Goal: Task Accomplishment & Management: Complete application form

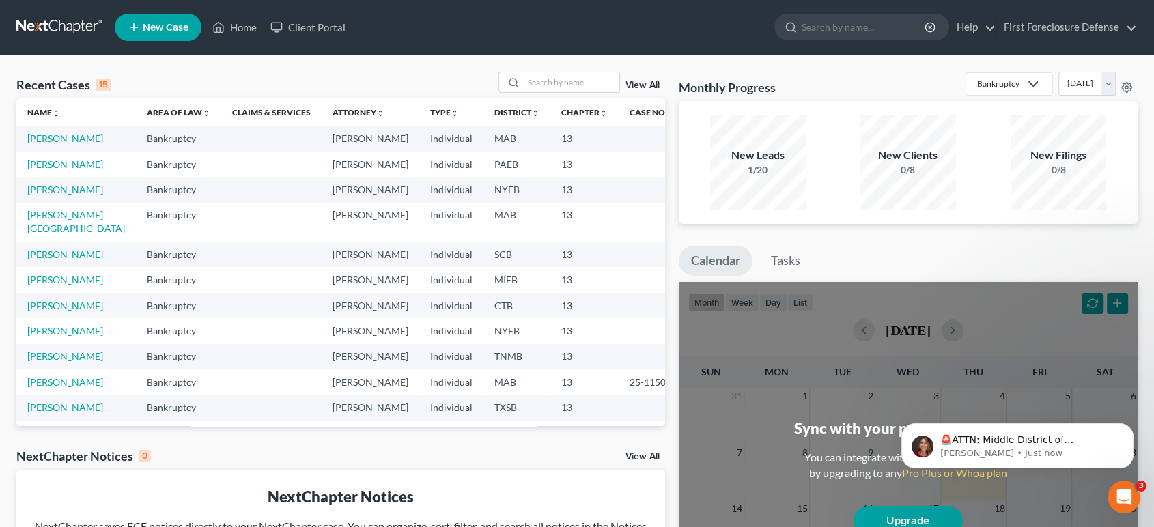
click at [147, 28] on span "New Case" at bounding box center [166, 28] width 46 height 10
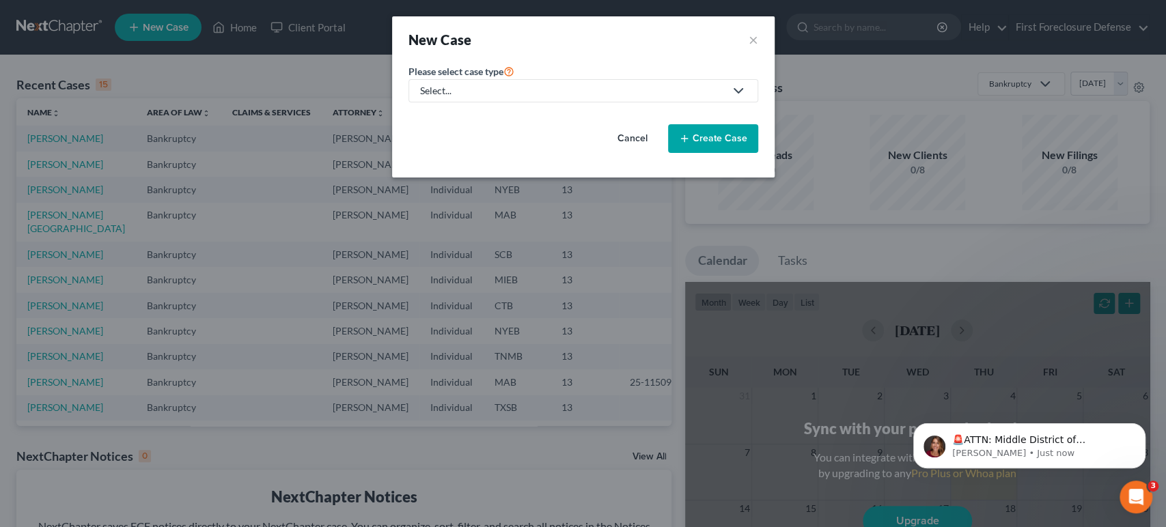
click at [516, 92] on div "Select..." at bounding box center [572, 91] width 305 height 14
click at [423, 112] on div "Bankruptcy" at bounding box center [445, 118] width 49 height 14
select select "51"
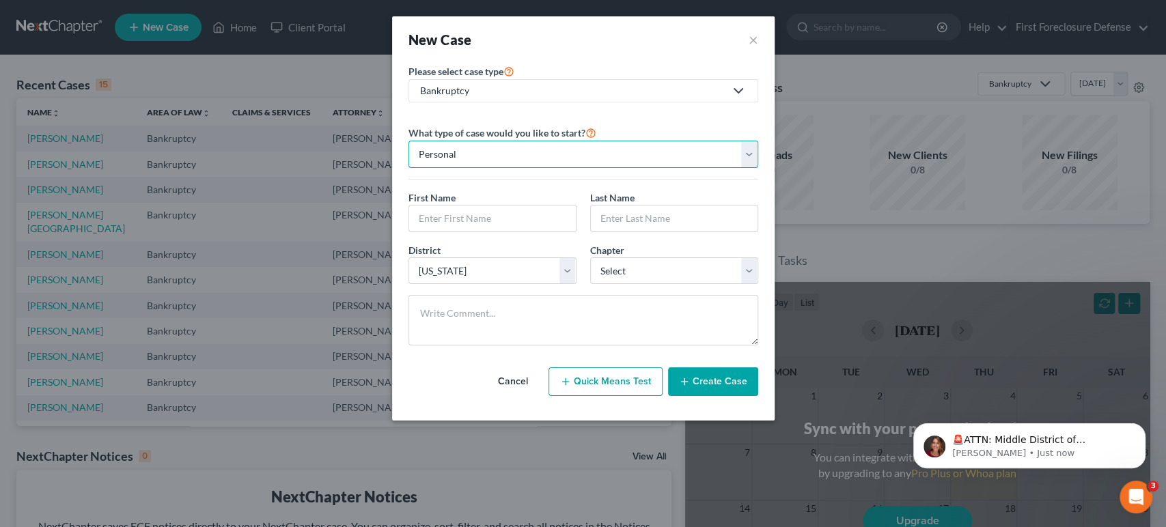
click at [502, 153] on select "Personal Business" at bounding box center [583, 154] width 350 height 27
click at [516, 228] on input "text" at bounding box center [492, 219] width 167 height 26
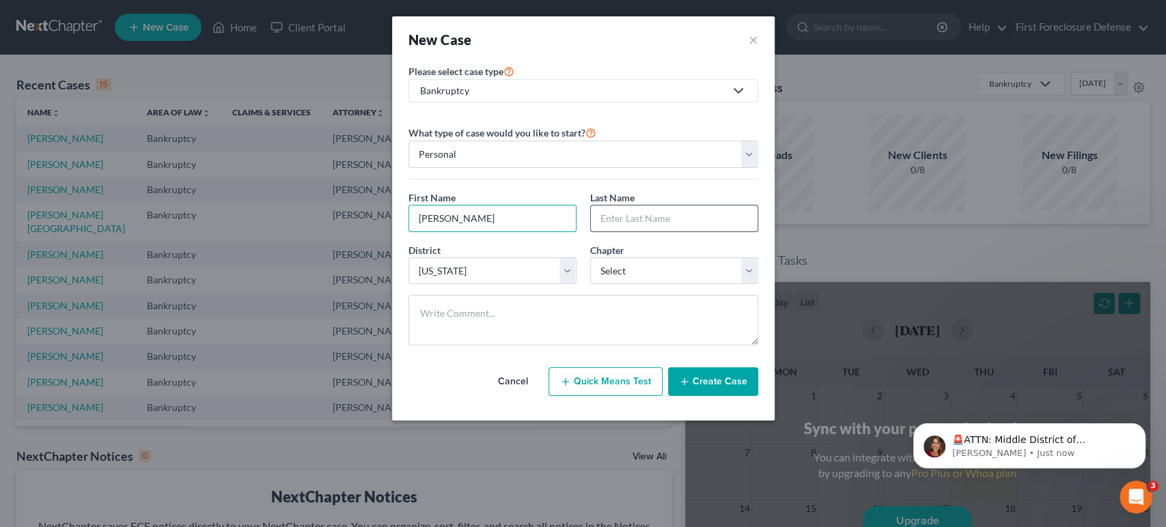
type input "[PERSON_NAME]"
click at [682, 223] on input "text" at bounding box center [674, 219] width 167 height 26
type input "[PERSON_NAME]"
click at [746, 258] on select "Select 7 11 12 13" at bounding box center [674, 271] width 168 height 27
select select "3"
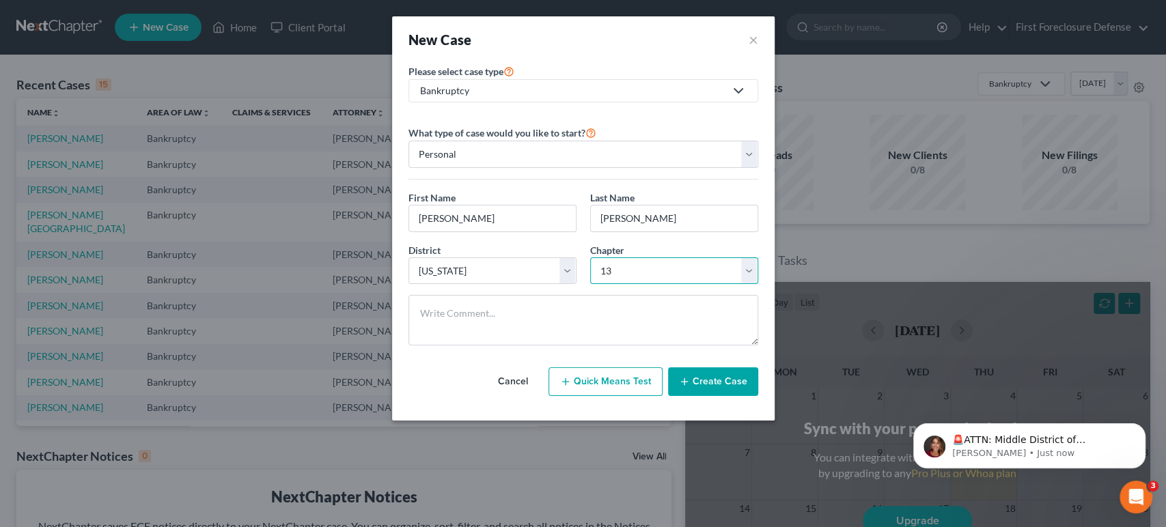
click at [590, 258] on select "Select 7 11 12 13" at bounding box center [674, 271] width 168 height 27
click at [568, 269] on select "Select [US_STATE] - [GEOGRAPHIC_DATA] [US_STATE] - [GEOGRAPHIC_DATA][US_STATE] …" at bounding box center [492, 271] width 168 height 27
click at [566, 273] on select "Select [US_STATE] - [GEOGRAPHIC_DATA] [US_STATE] - [GEOGRAPHIC_DATA][US_STATE] …" at bounding box center [492, 271] width 168 height 27
select select "53"
click at [408, 258] on select "Select [US_STATE] - [GEOGRAPHIC_DATA] [US_STATE] - [GEOGRAPHIC_DATA][US_STATE] …" at bounding box center [492, 271] width 168 height 27
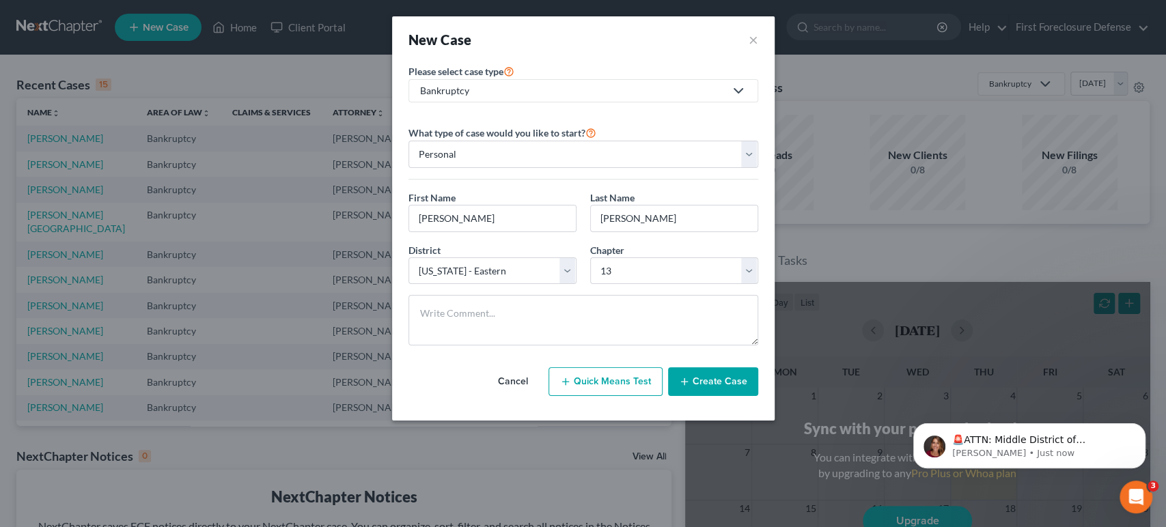
click at [710, 378] on button "Create Case" at bounding box center [713, 381] width 90 height 29
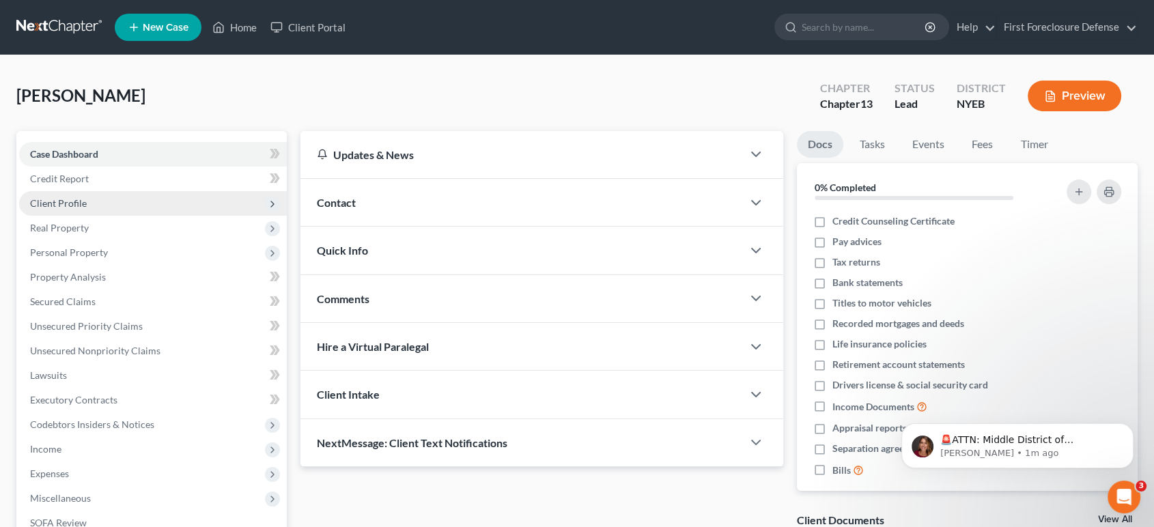
click at [71, 204] on span "Client Profile" at bounding box center [58, 203] width 57 height 12
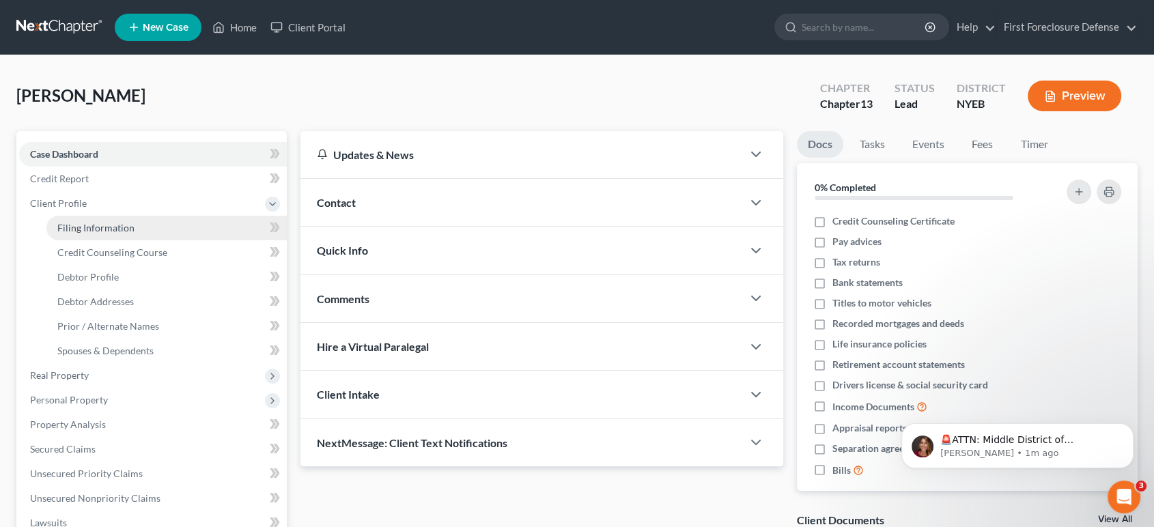
click at [106, 225] on span "Filing Information" at bounding box center [95, 228] width 77 height 12
select select "1"
select select "0"
select select "3"
select select "53"
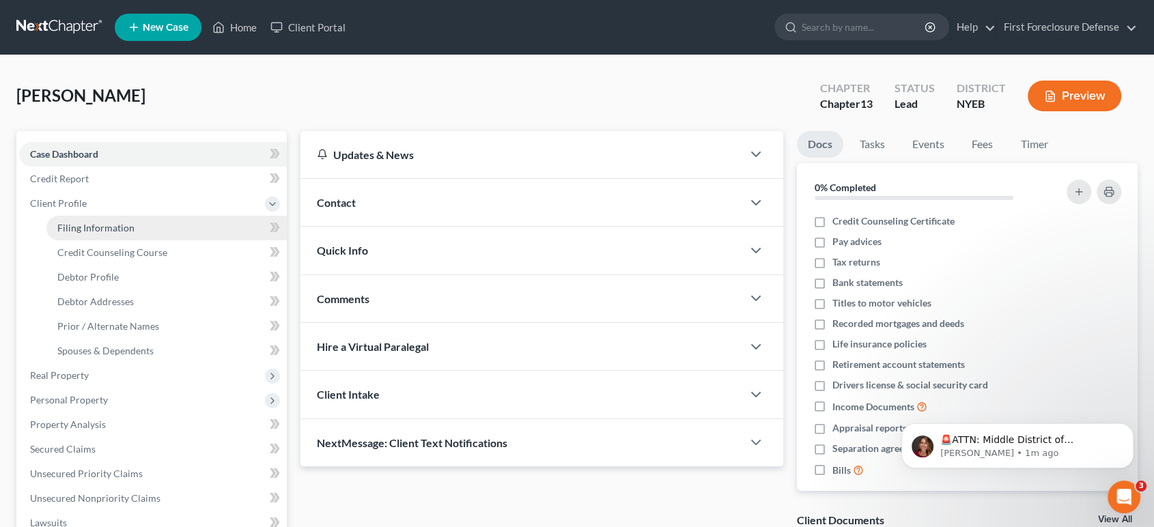
select select "35"
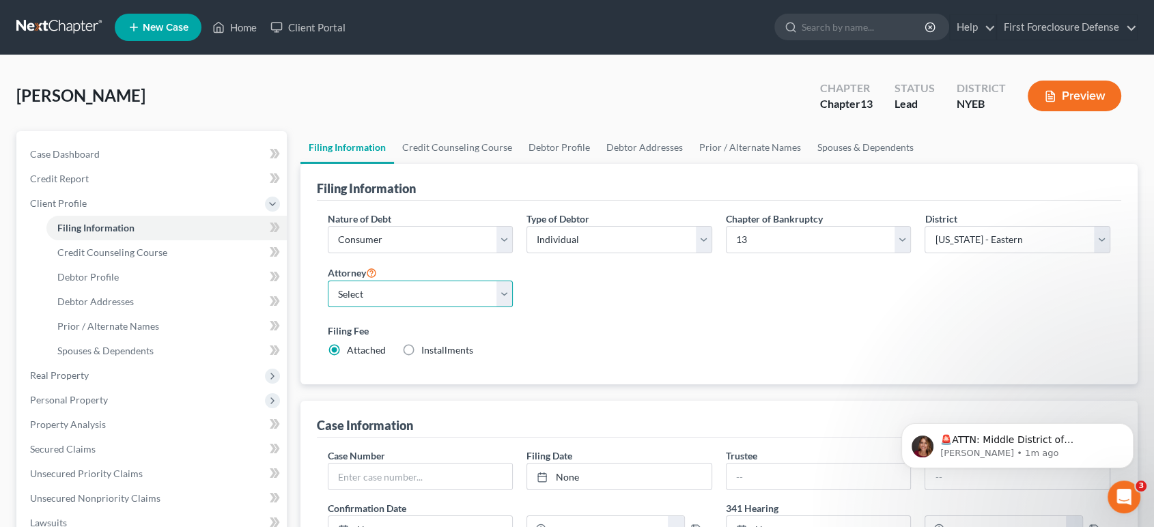
click at [501, 294] on select "Select [PERSON_NAME] - NJB [PERSON_NAME] - NJB" at bounding box center [421, 294] width 186 height 27
select select "0"
click at [328, 281] on select "Select [PERSON_NAME] - NJB [PERSON_NAME] - NJB" at bounding box center [421, 294] width 186 height 27
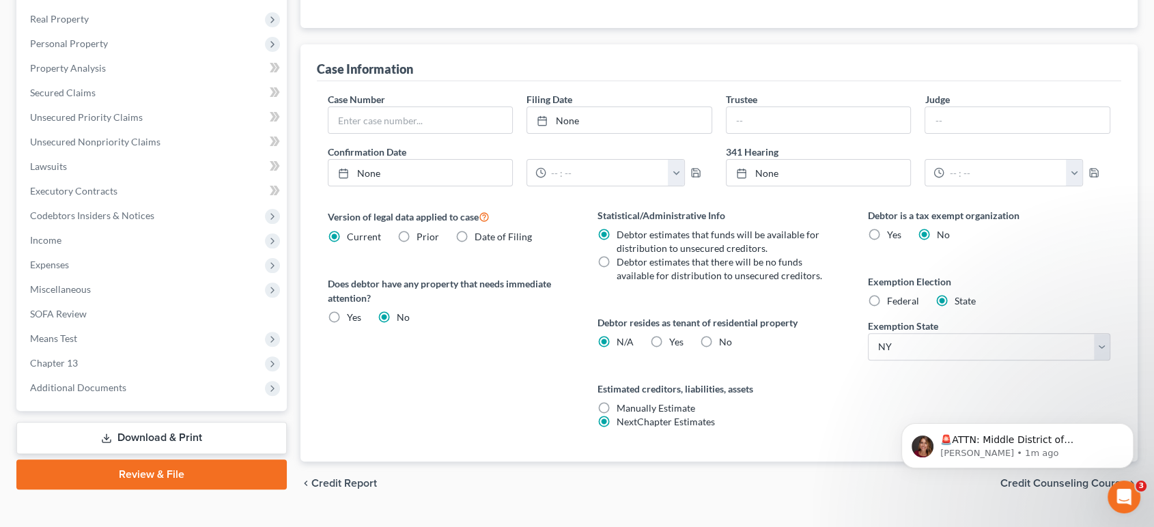
scroll to position [385, 0]
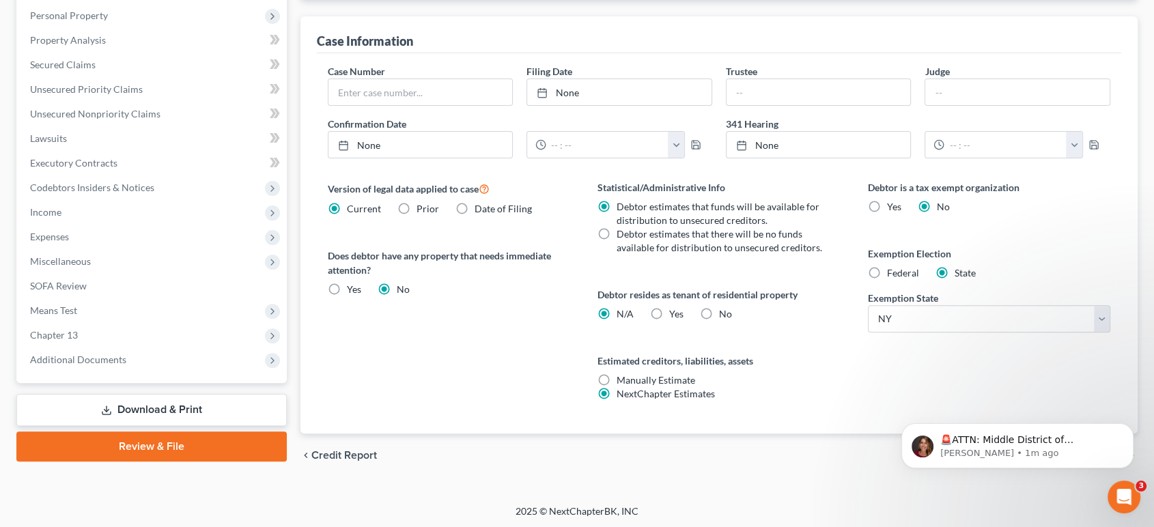
click at [887, 273] on label "Federal" at bounding box center [903, 273] width 32 height 14
click at [893, 273] on input "Federal" at bounding box center [897, 270] width 9 height 9
radio input "true"
radio input "false"
click at [1130, 427] on icon "Dismiss notification" at bounding box center [1129, 427] width 5 height 5
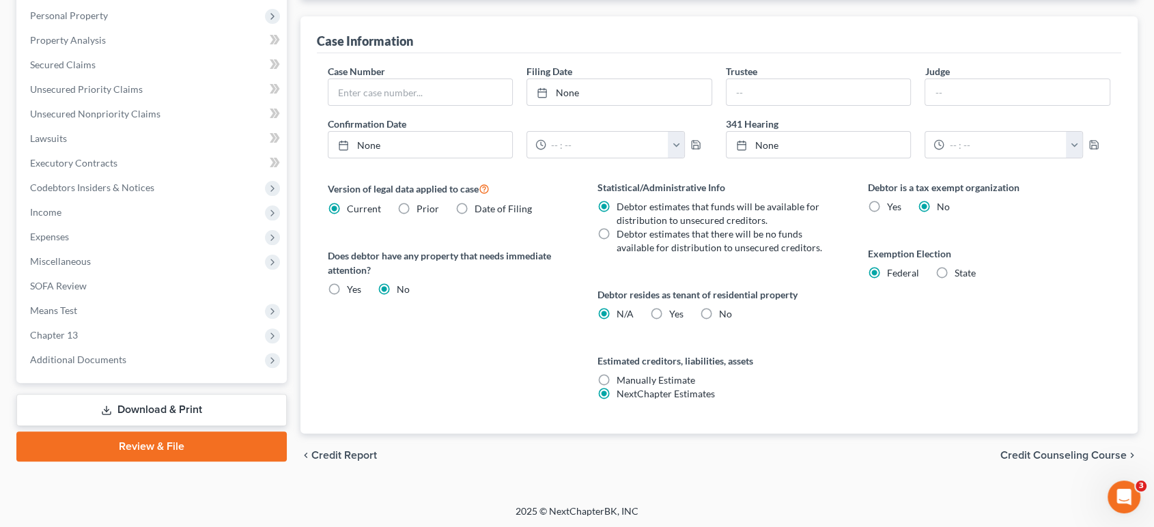
click at [1079, 456] on span "Credit Counseling Course" at bounding box center [1064, 455] width 126 height 11
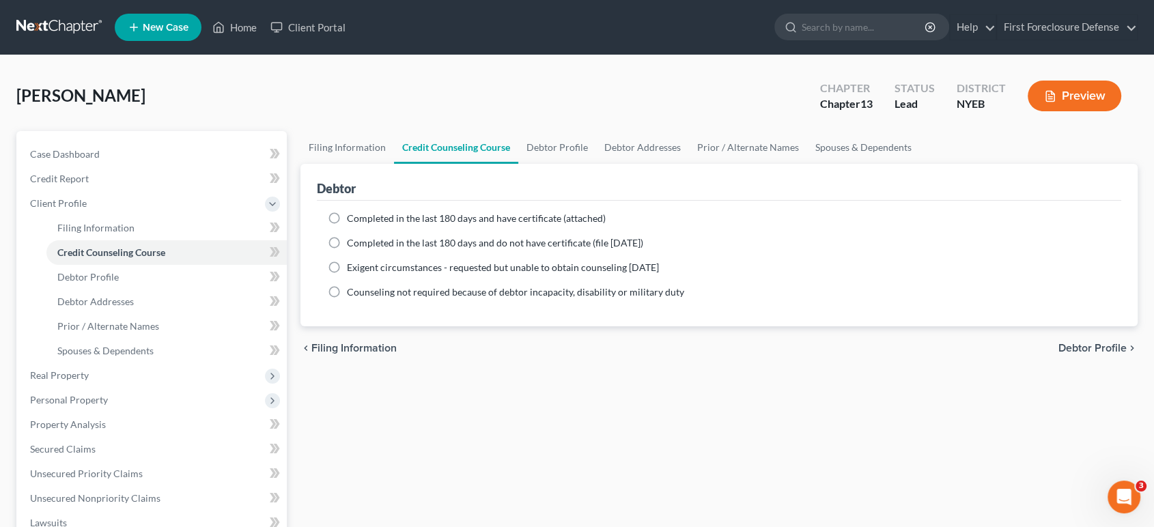
click at [1087, 347] on span "Debtor Profile" at bounding box center [1093, 348] width 68 height 11
select select "0"
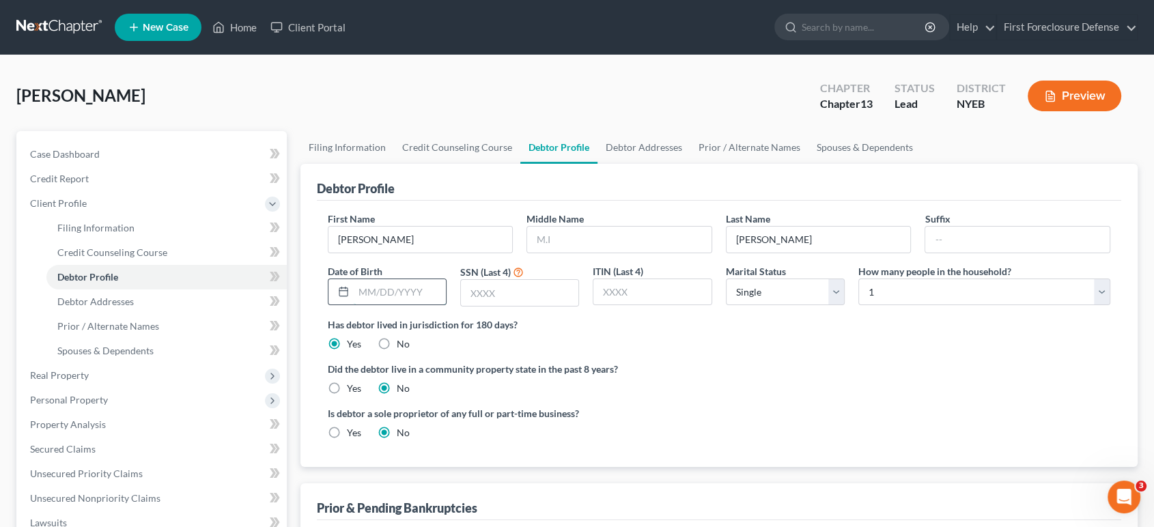
click at [372, 294] on input "text" at bounding box center [400, 292] width 92 height 26
click at [368, 290] on input "01021979" at bounding box center [400, 292] width 92 height 26
click at [383, 290] on input "01/021979" at bounding box center [400, 292] width 92 height 26
type input "[DATE]"
click at [479, 295] on input "text" at bounding box center [519, 293] width 117 height 26
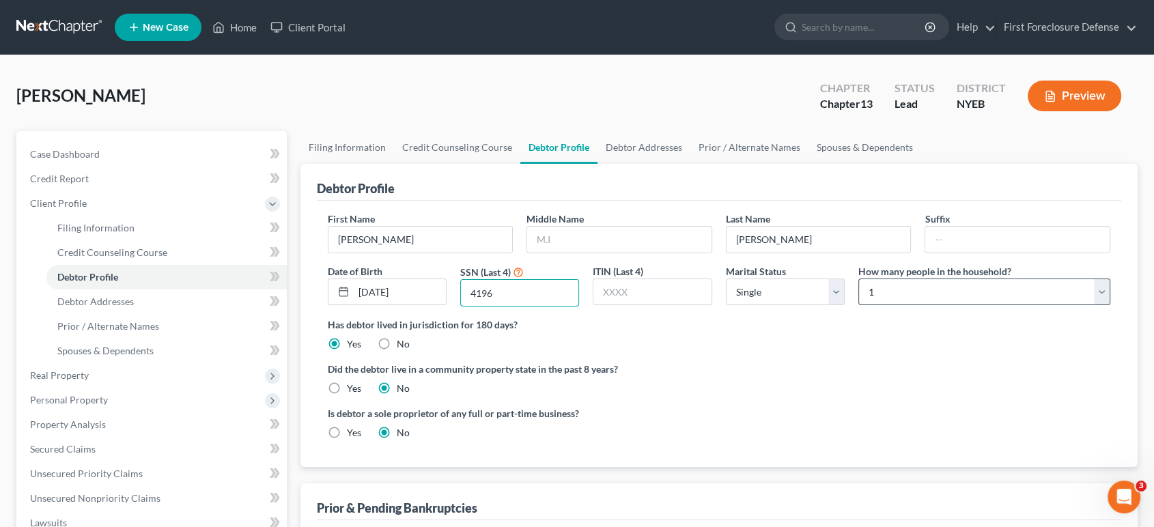
type input "4196"
click at [874, 290] on select "Select 1 2 3 4 5 6 7 8 9 10 11 12 13 14 15 16 17 18 19 20" at bounding box center [985, 292] width 252 height 27
select select "3"
click at [859, 279] on select "Select 1 2 3 4 5 6 7 8 9 10 11 12 13 14 15 16 17 18 19 20" at bounding box center [985, 292] width 252 height 27
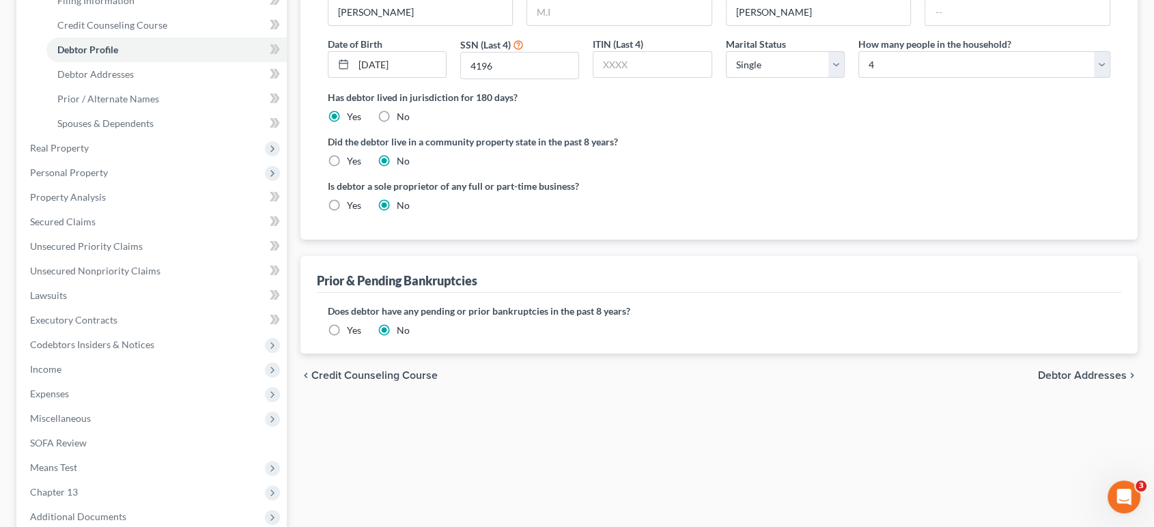
click at [1071, 376] on span "Debtor Addresses" at bounding box center [1082, 375] width 89 height 11
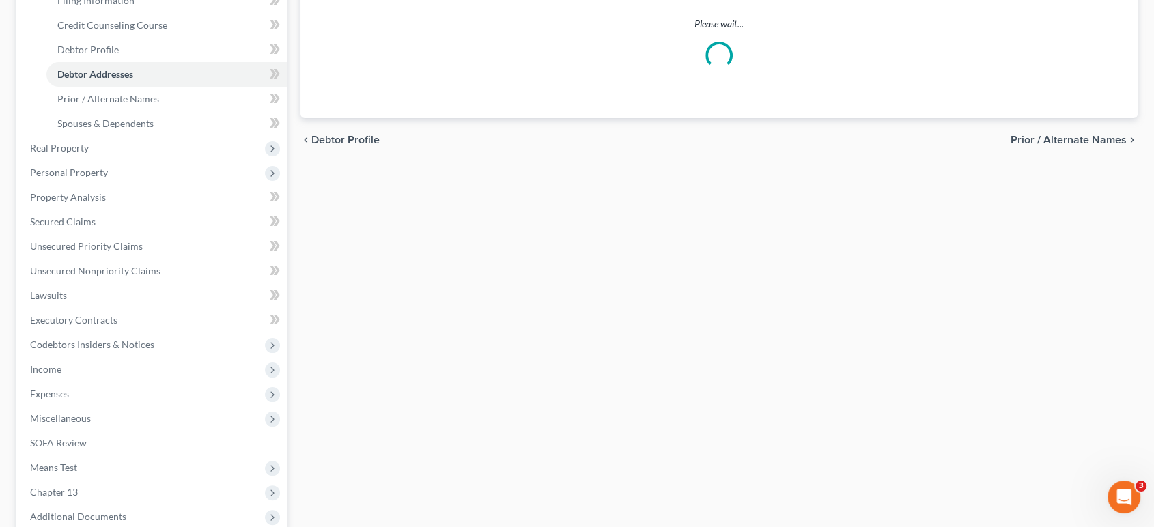
scroll to position [14, 0]
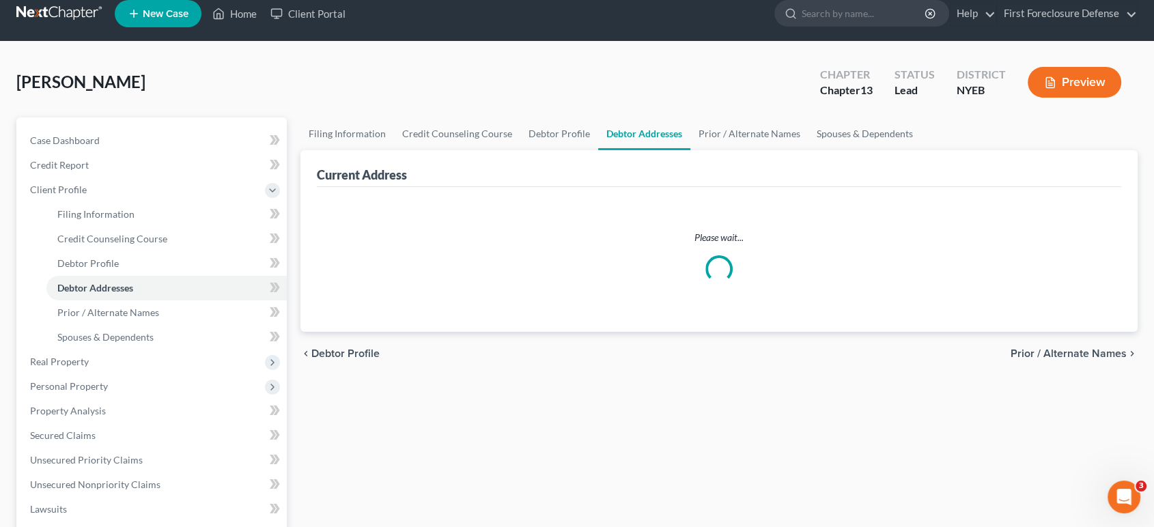
select select "0"
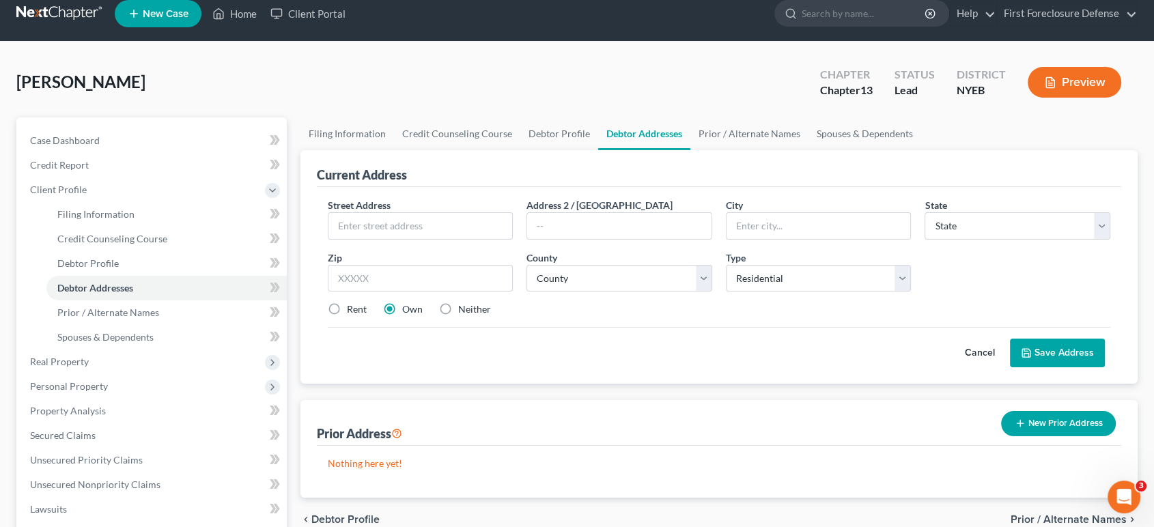
scroll to position [0, 0]
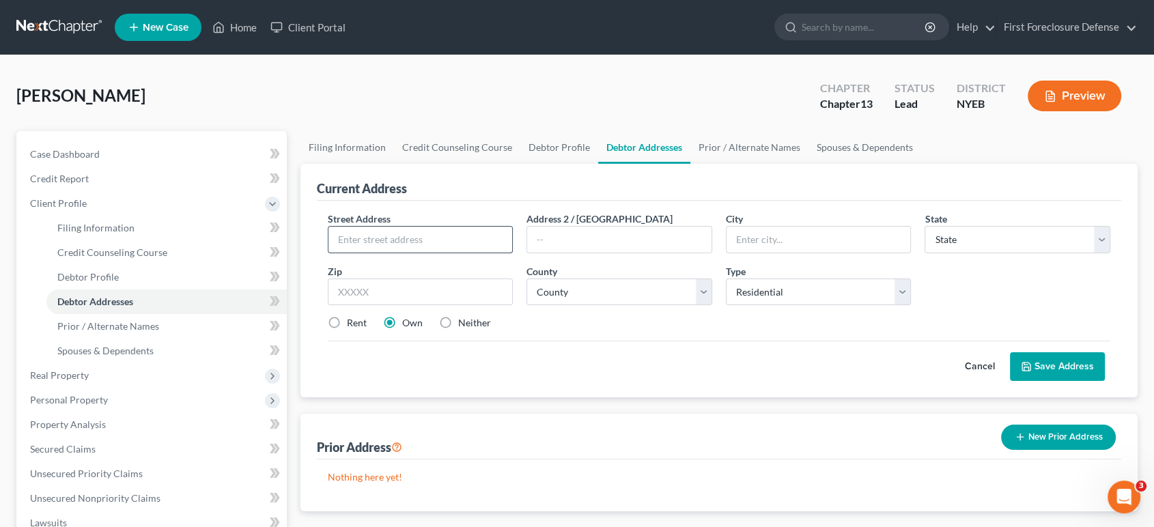
drag, startPoint x: 408, startPoint y: 239, endPoint x: 423, endPoint y: 242, distance: 14.7
click at [409, 239] on input "text" at bounding box center [421, 240] width 184 height 26
type input "[STREET_ADDRESS][US_STATE]"
click at [790, 239] on input "text" at bounding box center [819, 240] width 184 height 26
type input "Bay Shore"
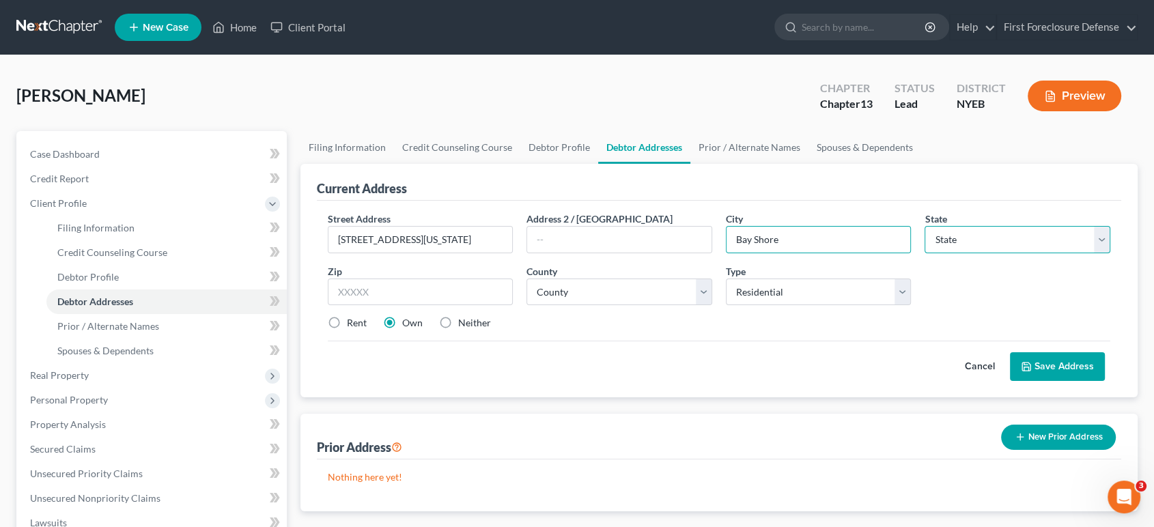
click at [991, 230] on select "State [US_STATE] AK AR AZ CA CO CT DE DC [GEOGRAPHIC_DATA] [GEOGRAPHIC_DATA] GU…" at bounding box center [1018, 239] width 186 height 27
select select "35"
click at [925, 226] on select "State [US_STATE] AK AR AZ CA CO CT DE DC [GEOGRAPHIC_DATA] [GEOGRAPHIC_DATA] GU…" at bounding box center [1018, 239] width 186 height 27
click at [462, 294] on input "text" at bounding box center [421, 292] width 186 height 27
type input "11706"
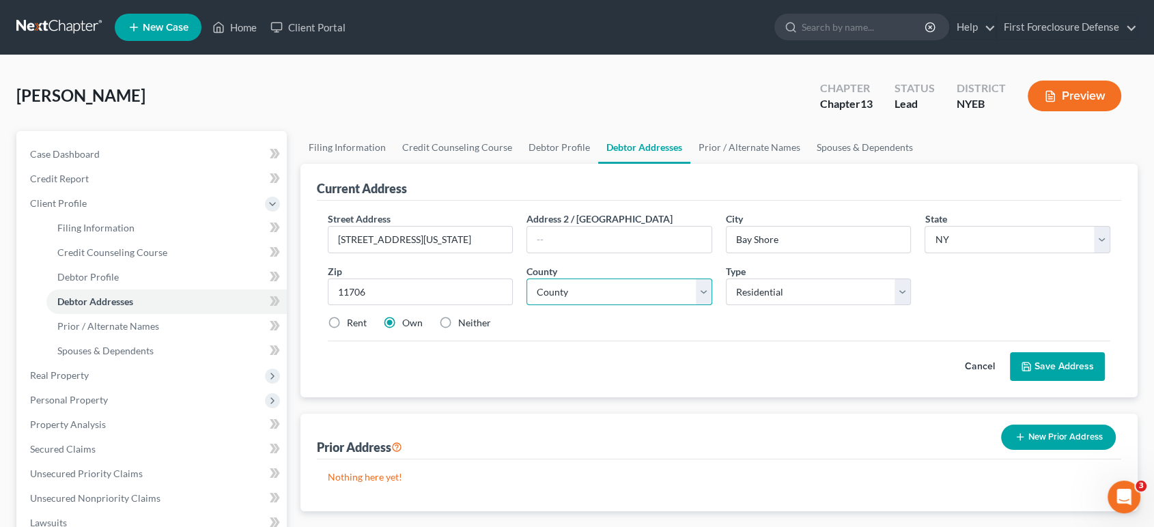
click at [702, 294] on select "County [GEOGRAPHIC_DATA] [GEOGRAPHIC_DATA] [GEOGRAPHIC_DATA] [GEOGRAPHIC_DATA] …" at bounding box center [620, 292] width 186 height 27
select select "51"
click at [527, 279] on select "County [GEOGRAPHIC_DATA] [GEOGRAPHIC_DATA] [GEOGRAPHIC_DATA] [GEOGRAPHIC_DATA] …" at bounding box center [620, 292] width 186 height 27
click at [1065, 376] on button "Save Address" at bounding box center [1057, 366] width 95 height 29
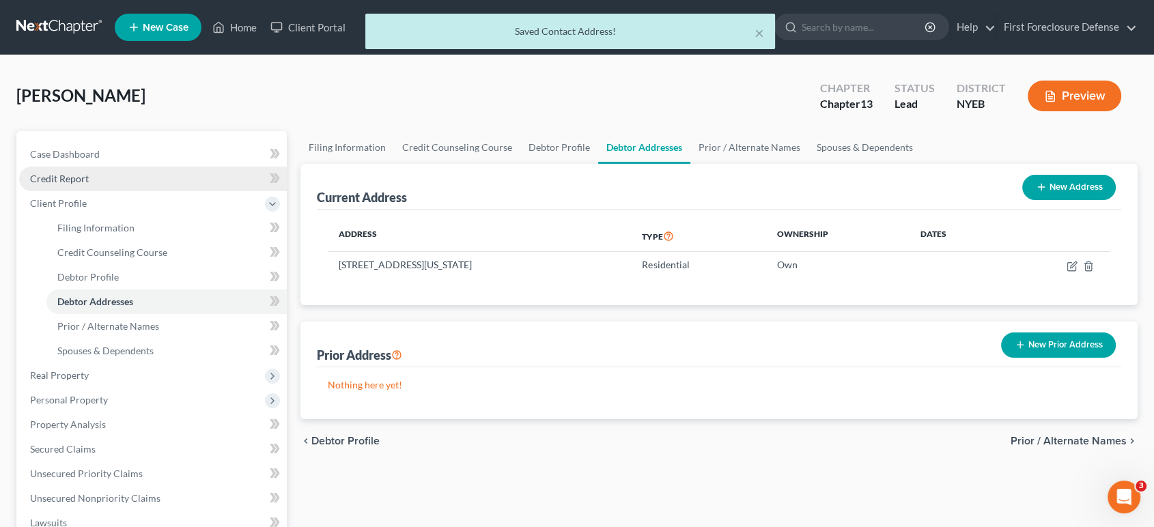
click at [72, 182] on span "Credit Report" at bounding box center [59, 179] width 59 height 12
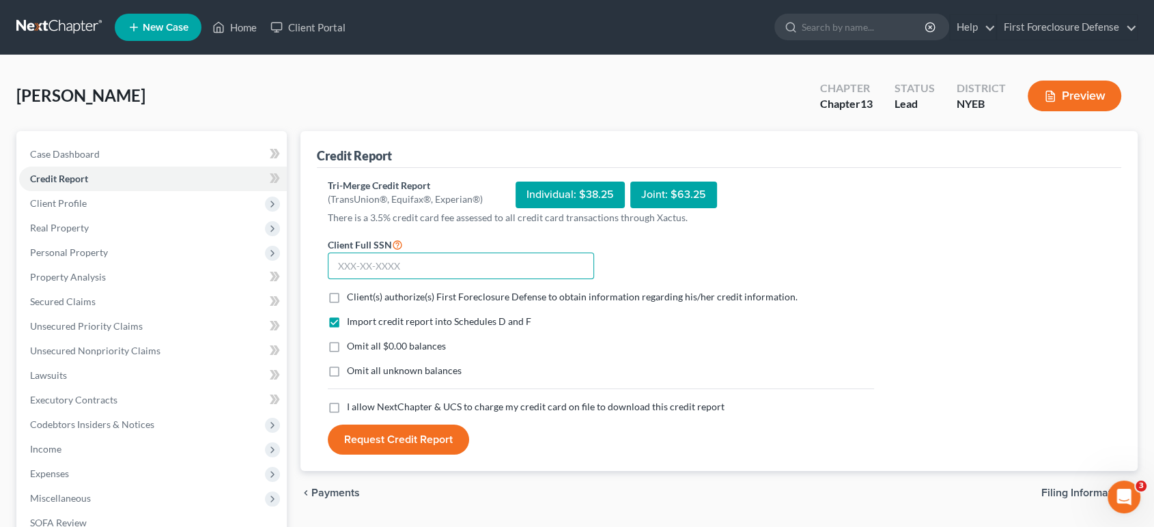
click at [355, 264] on input "text" at bounding box center [461, 266] width 266 height 27
type input "097-62-4196"
click at [347, 298] on label "Client(s) authorize(s) First Foreclosure Defense to obtain information regardin…" at bounding box center [572, 297] width 451 height 14
click at [352, 298] on input "Client(s) authorize(s) First Foreclosure Defense to obtain information regardin…" at bounding box center [356, 294] width 9 height 9
checkbox input "true"
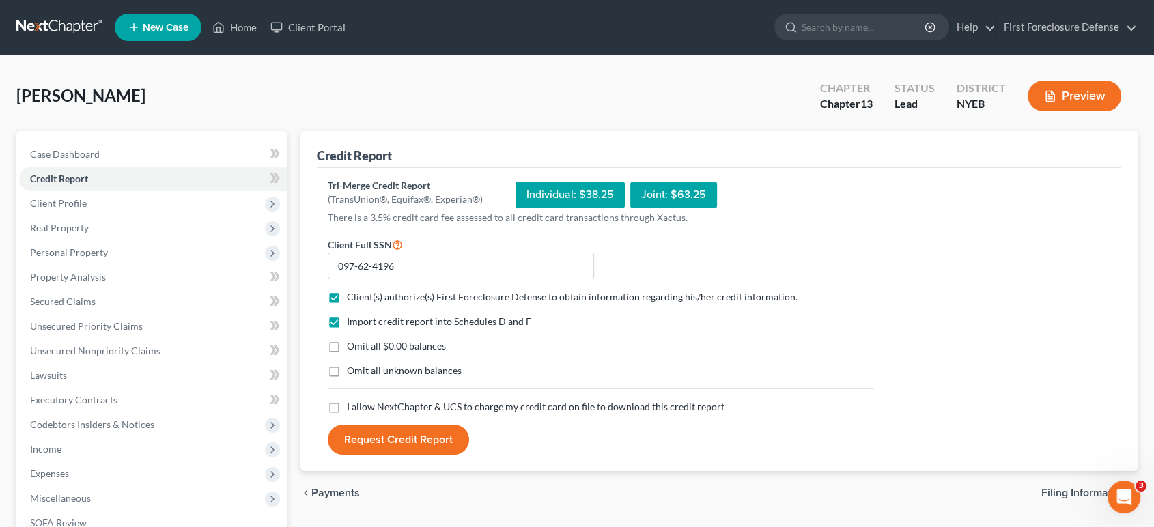
click at [347, 348] on label "Omit all $0.00 balances" at bounding box center [396, 346] width 99 height 14
click at [352, 348] on input "Omit all $0.00 balances" at bounding box center [356, 343] width 9 height 9
checkbox input "true"
drag, startPoint x: 337, startPoint y: 370, endPoint x: 336, endPoint y: 401, distance: 31.4
click at [347, 370] on label "Omit all unknown balances" at bounding box center [404, 371] width 115 height 14
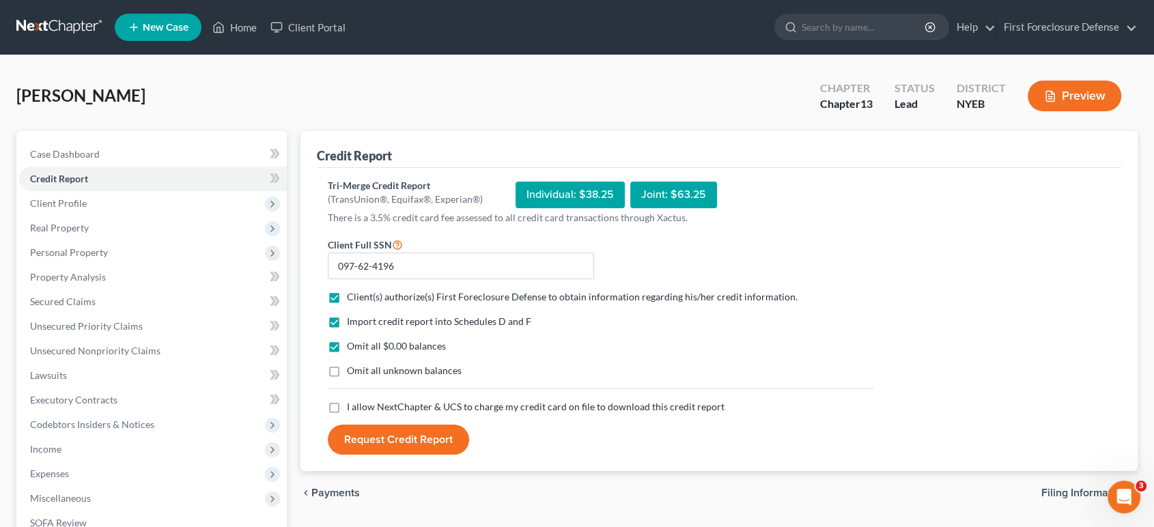
click at [352, 370] on input "Omit all unknown balances" at bounding box center [356, 368] width 9 height 9
checkbox input "true"
click at [347, 404] on label "I allow NextChapter & UCS to charge my credit card on file to download this cre…" at bounding box center [536, 407] width 378 height 14
click at [352, 404] on input "I allow NextChapter & UCS to charge my credit card on file to download this cre…" at bounding box center [356, 404] width 9 height 9
checkbox input "true"
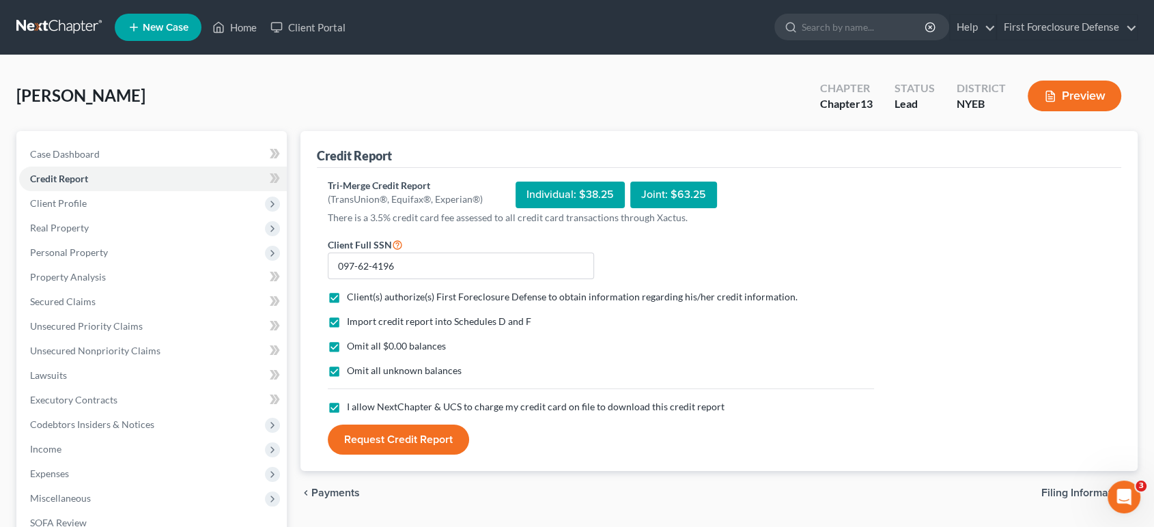
click at [406, 440] on button "Request Credit Report" at bounding box center [398, 440] width 141 height 30
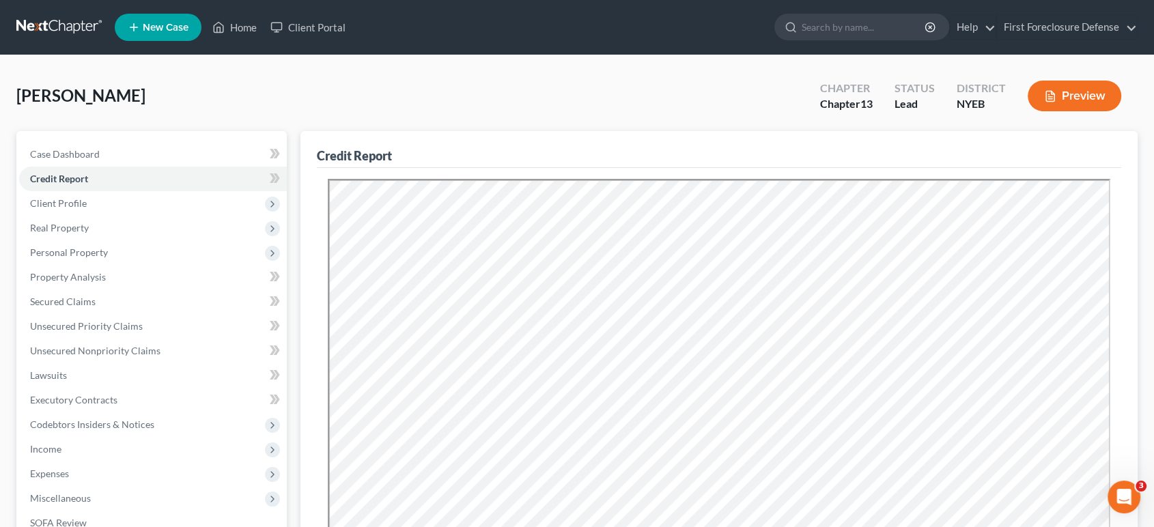
click at [1060, 93] on button "Preview" at bounding box center [1075, 96] width 94 height 31
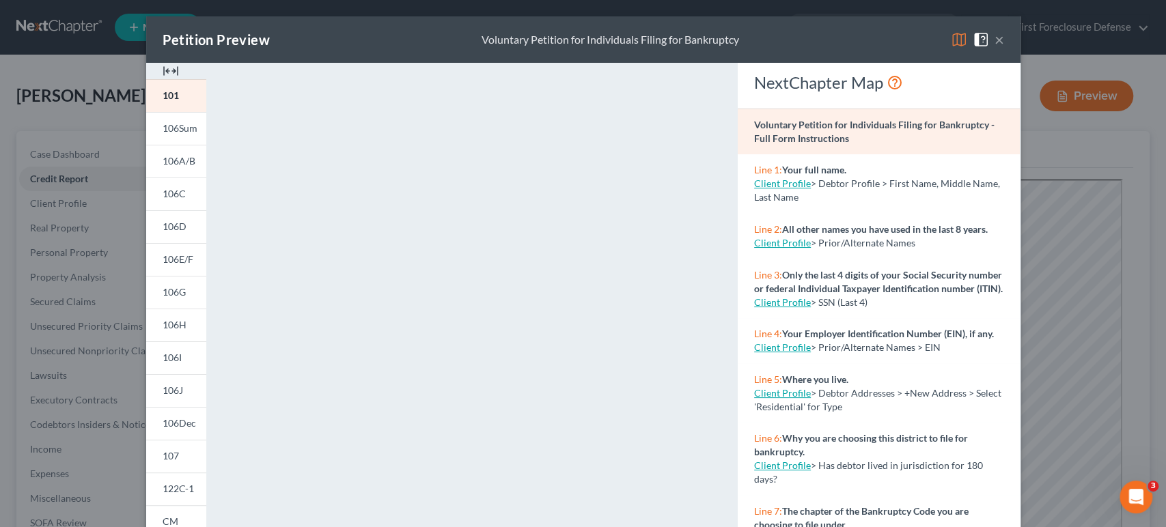
scroll to position [242, 0]
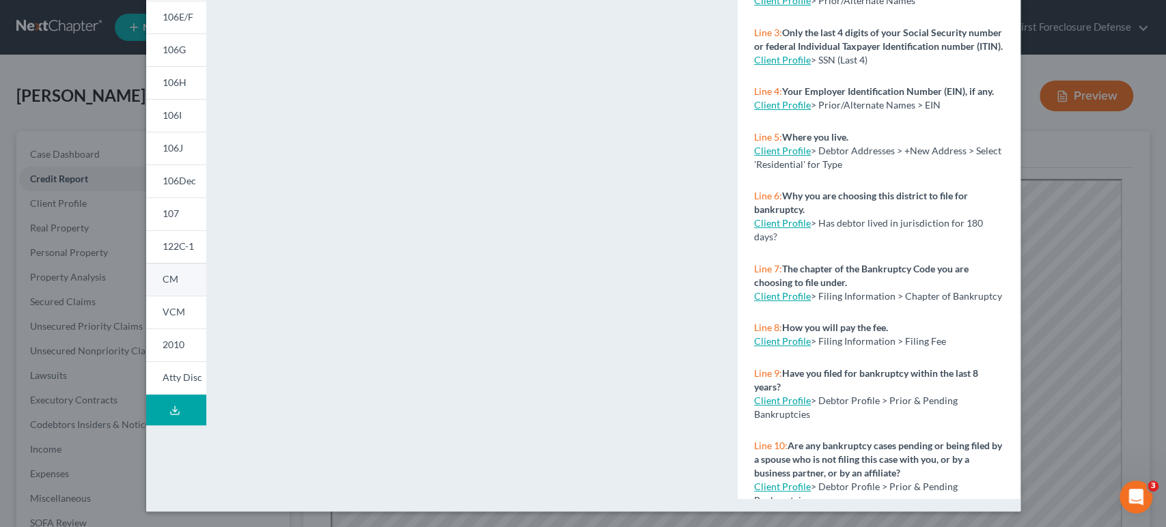
click at [163, 281] on span "CM" at bounding box center [171, 279] width 16 height 12
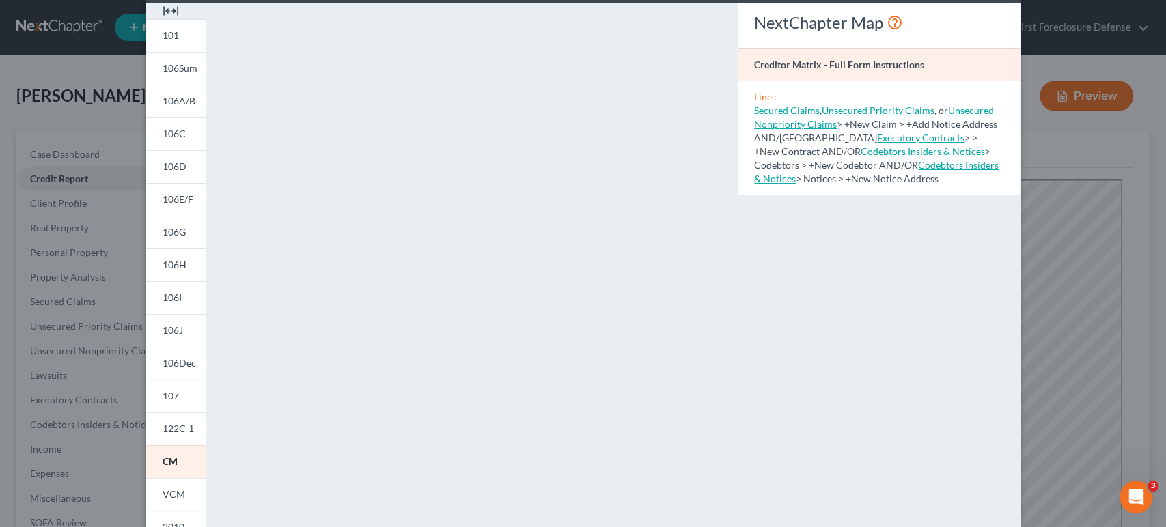
scroll to position [76, 0]
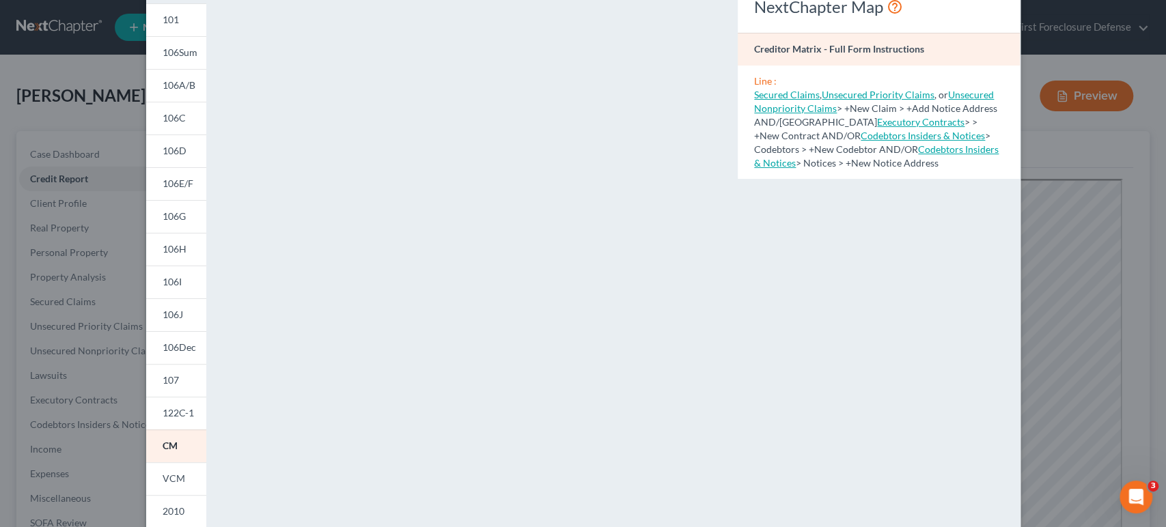
click at [746, 184] on div "NextChapter Map Creditor Matrix - Full Form Instructions Line : Secured Claims …" at bounding box center [879, 326] width 296 height 678
